Goal: Manage account settings

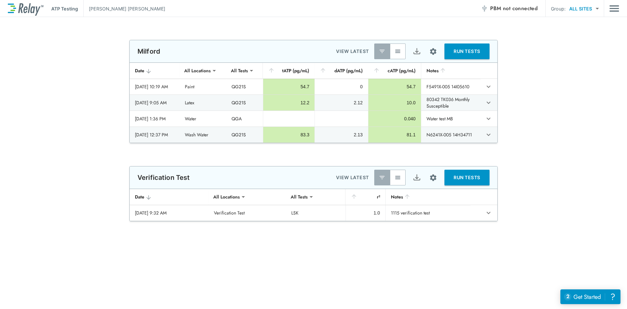
type input "**********"
type input "***"
click at [396, 47] on button "button" at bounding box center [398, 51] width 16 height 16
